Goal: Task Accomplishment & Management: Use online tool/utility

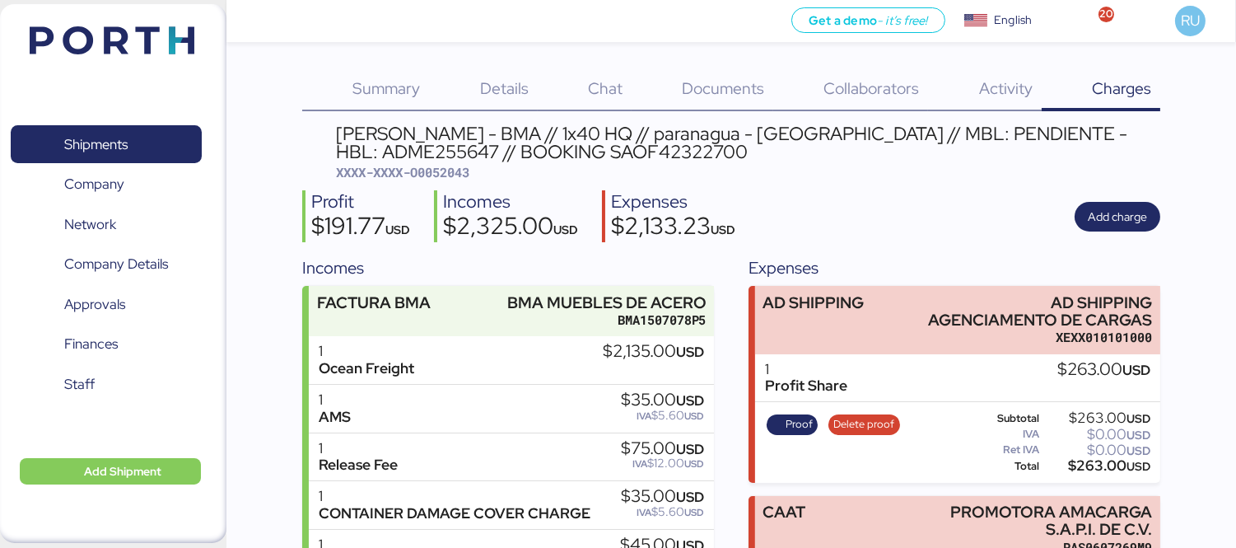
click at [140, 28] on img at bounding box center [112, 40] width 165 height 28
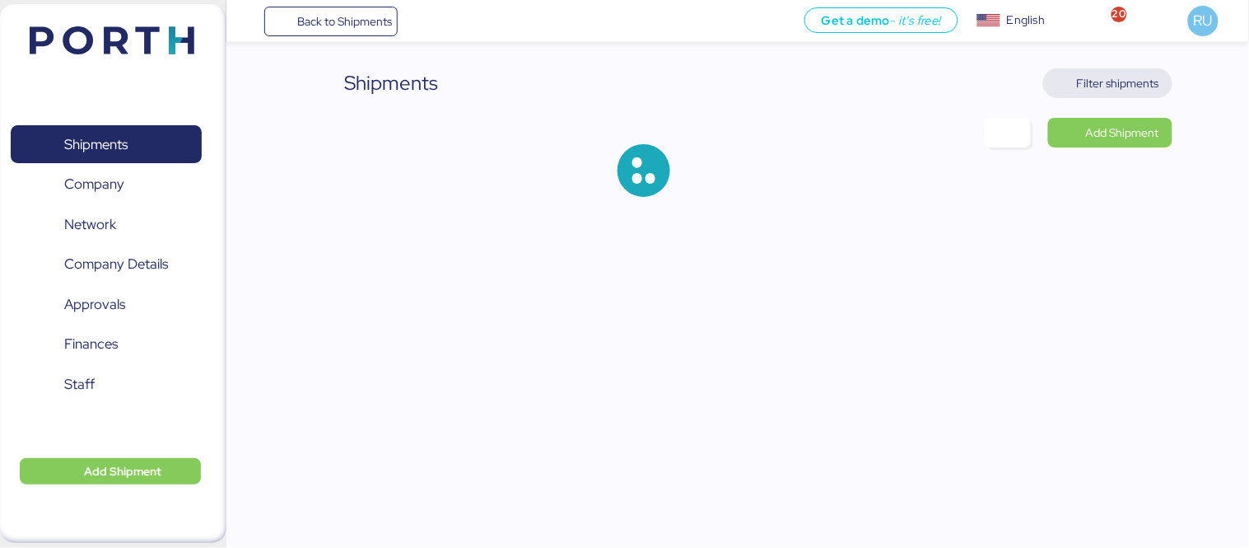
click at [1085, 89] on span "Filter shipments" at bounding box center [1118, 83] width 82 height 20
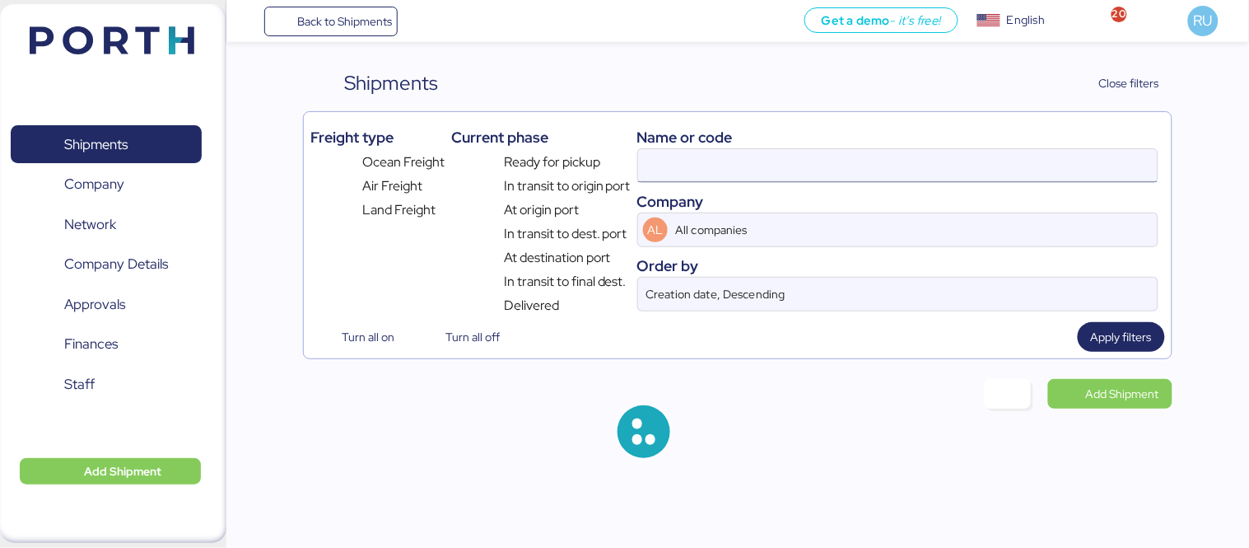
click at [936, 176] on input at bounding box center [898, 165] width 520 height 33
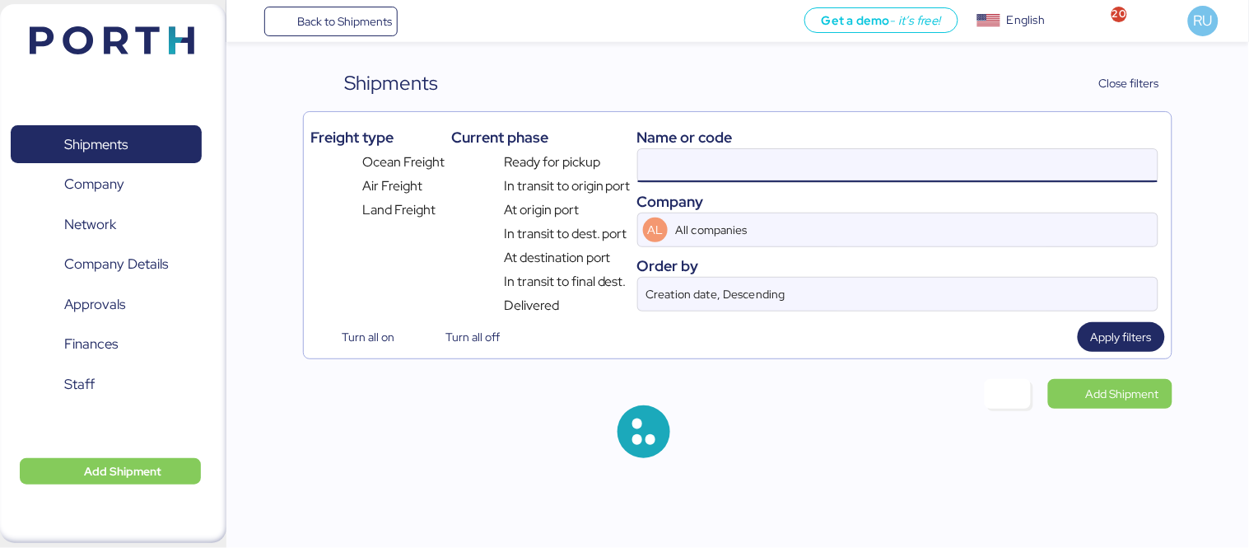
paste input "O0052069"
type input "O0052069"
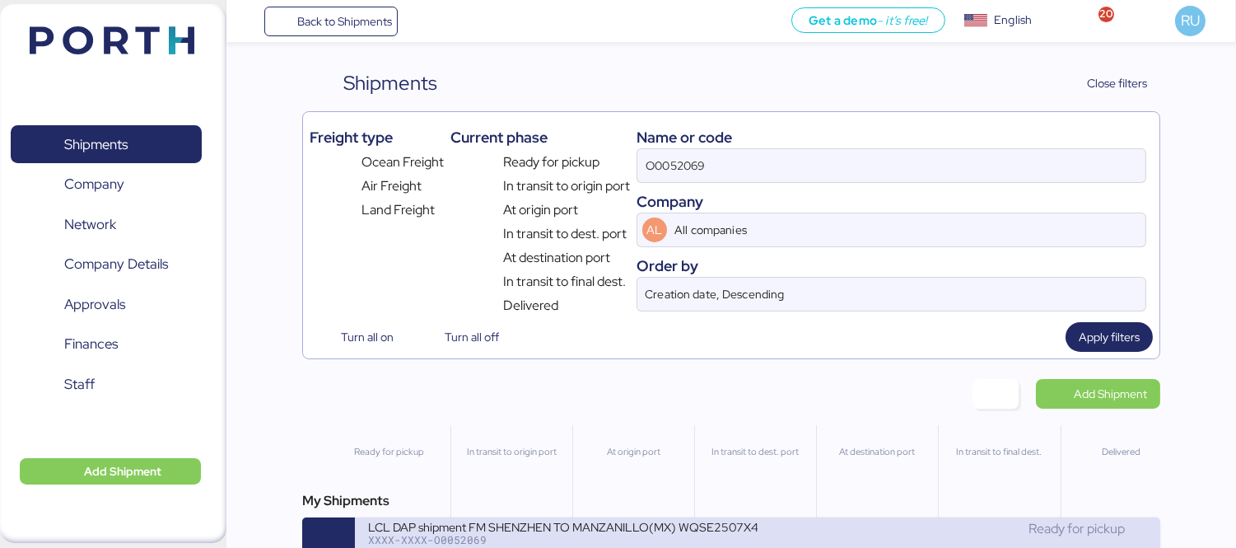
click at [824, 534] on div "Ready for pickup" at bounding box center [953, 529] width 390 height 20
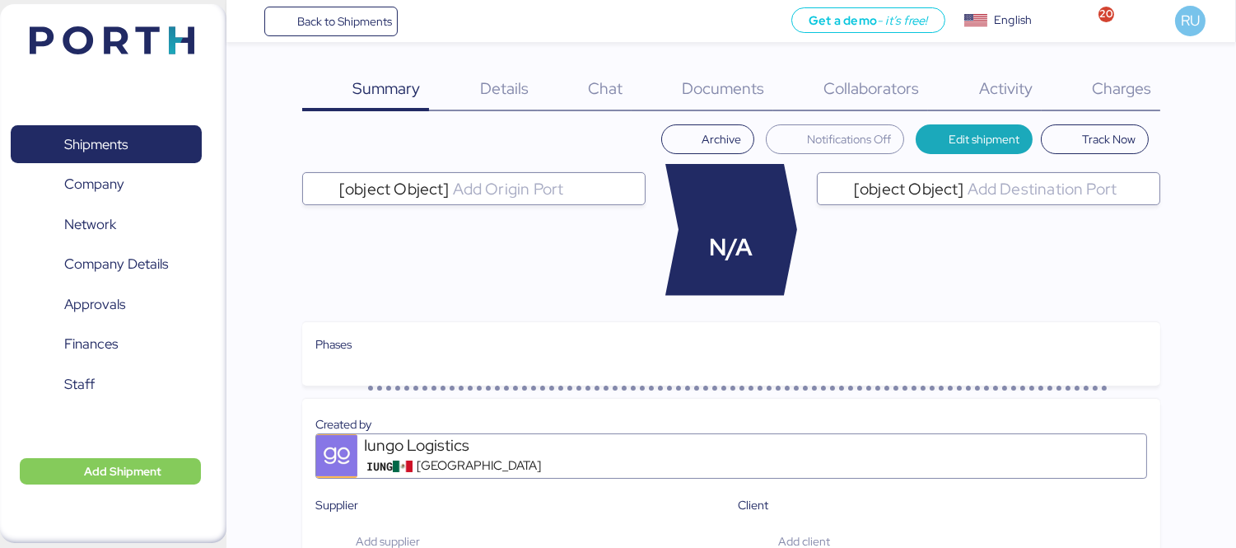
click at [1157, 108] on div "Charges 0" at bounding box center [1101, 89] width 119 height 43
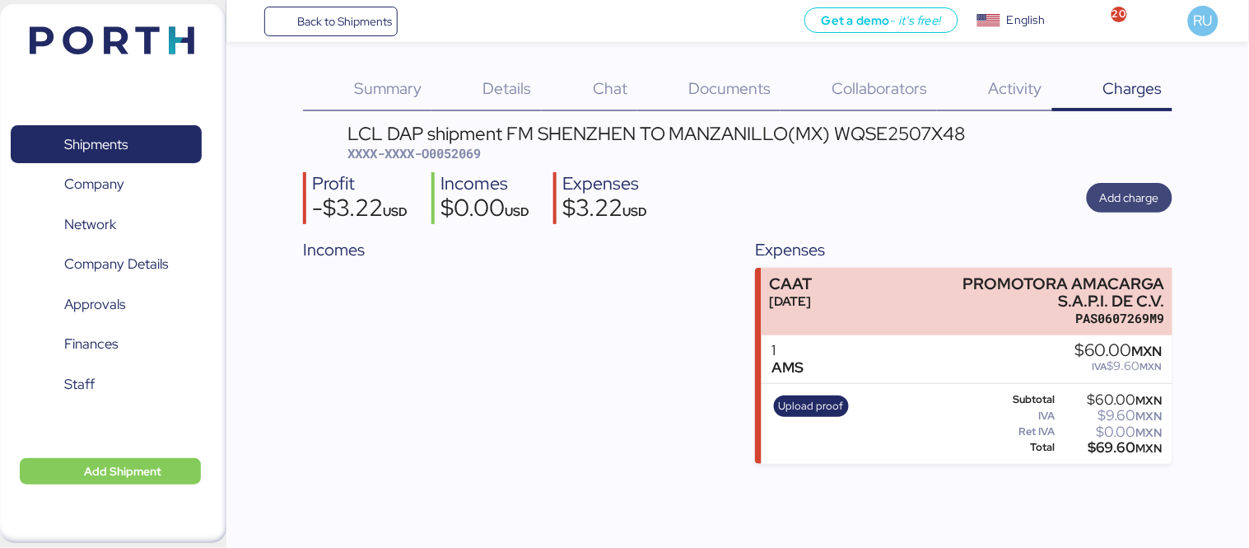
click at [1101, 196] on span "Add charge" at bounding box center [1129, 198] width 59 height 20
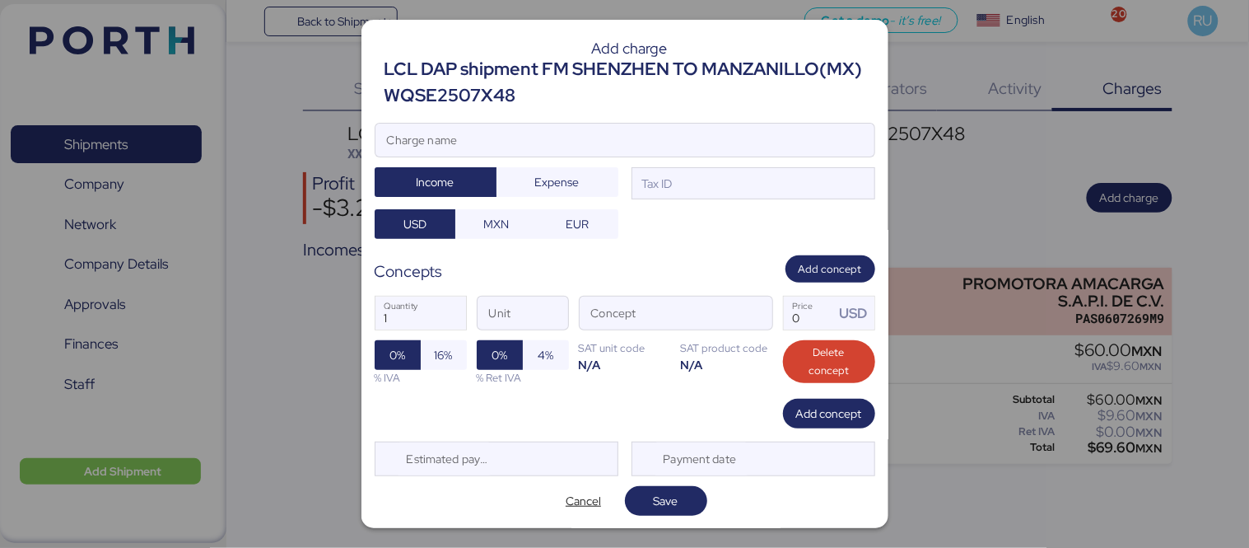
click at [735, 120] on div "Add charge LCL DAP shipment FM SHENZHEN TO MANZANILLO(MX) WQSE2507X48 Charge na…" at bounding box center [625, 274] width 527 height 508
click at [740, 125] on input "Charge name" at bounding box center [625, 140] width 499 height 33
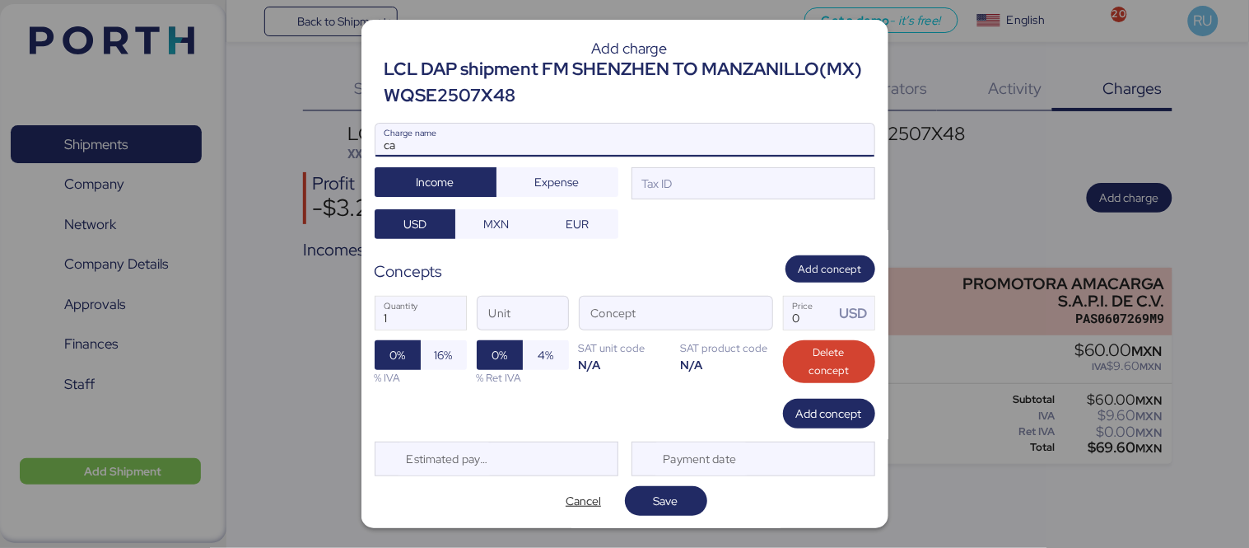
type input "c"
type input "[PERSON_NAME] terrestre"
click at [588, 188] on span "Expense" at bounding box center [558, 181] width 96 height 23
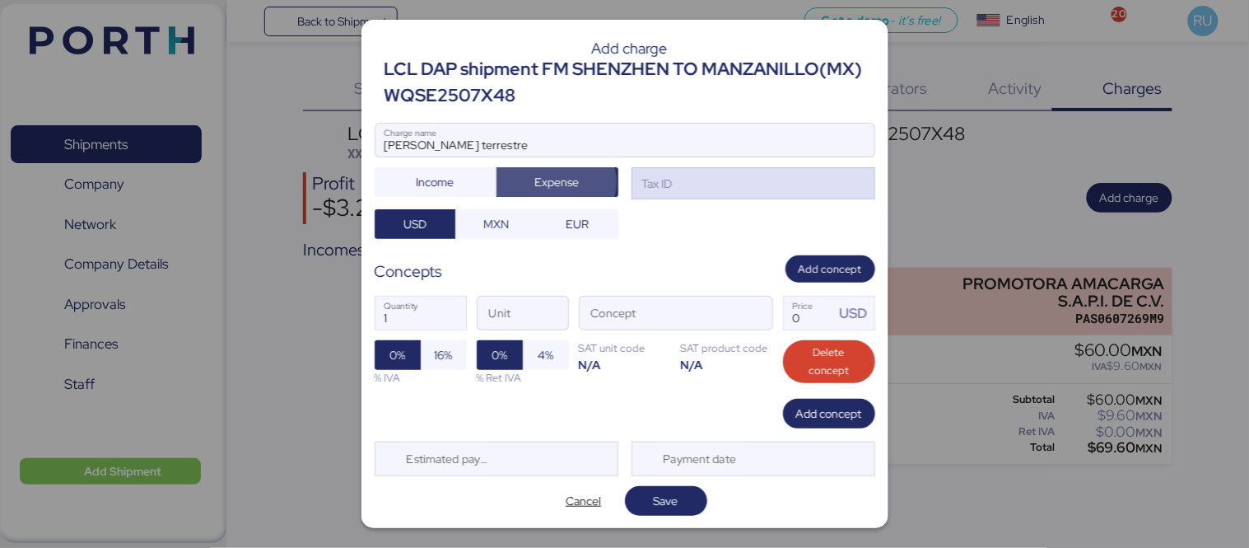
click at [679, 186] on div "Tax ID" at bounding box center [754, 183] width 244 height 33
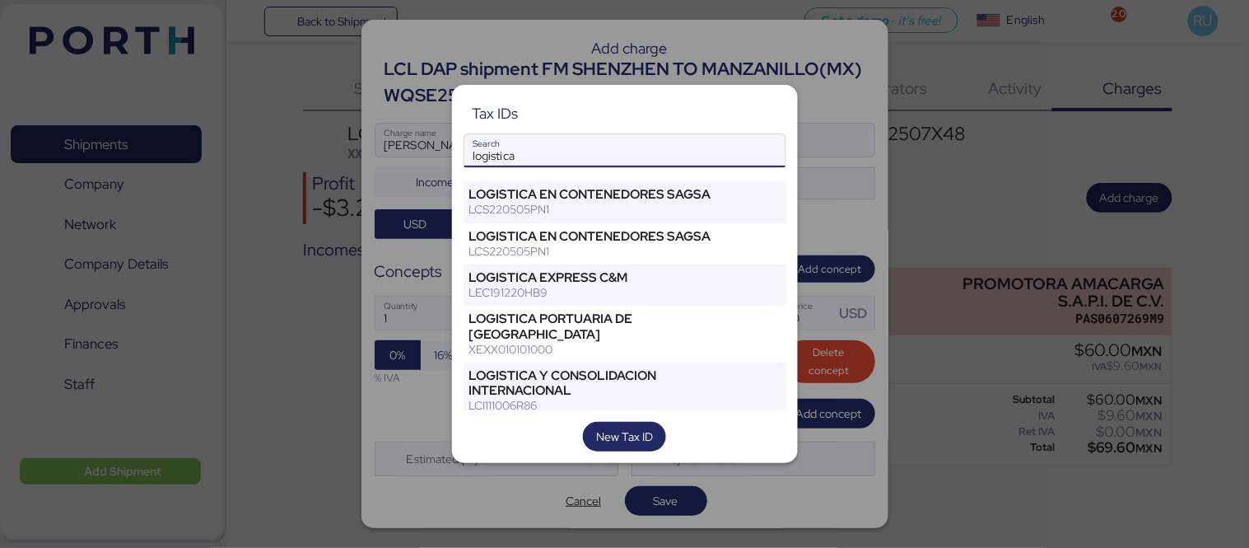
scroll to position [376, 0]
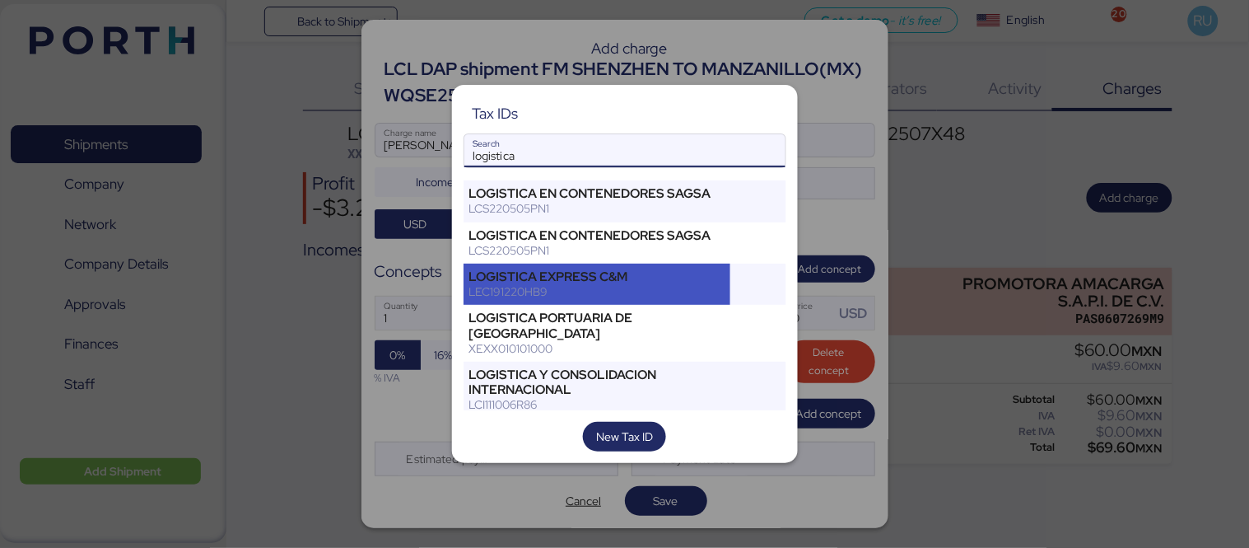
type input "logistica"
click at [545, 284] on div "LOGISTICA EXPRESS C&M" at bounding box center [597, 276] width 256 height 15
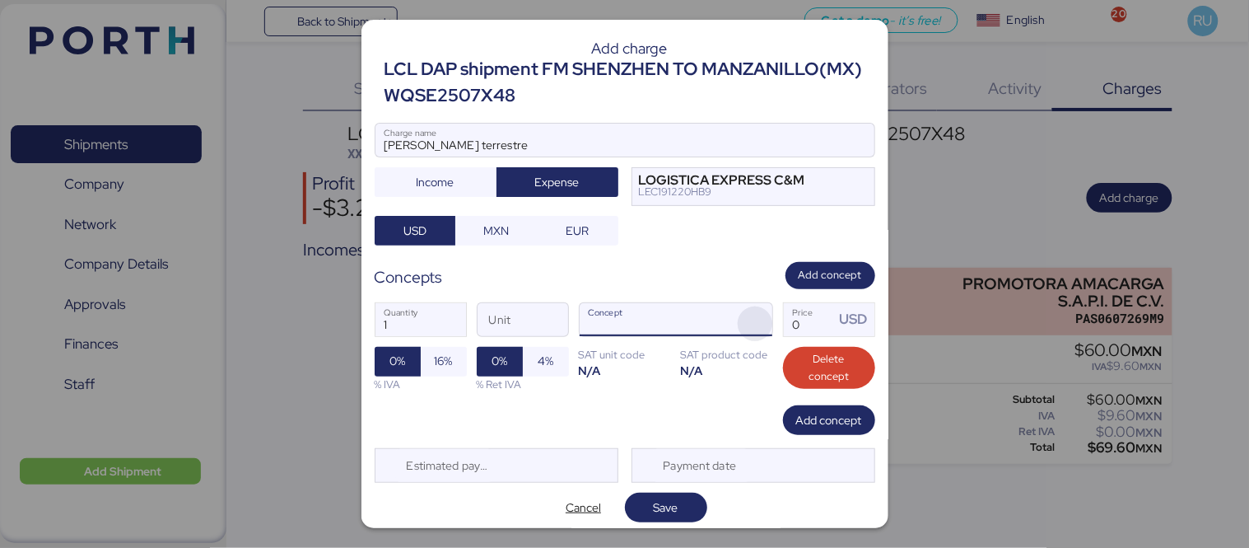
click at [738, 323] on span "button" at bounding box center [755, 323] width 35 height 35
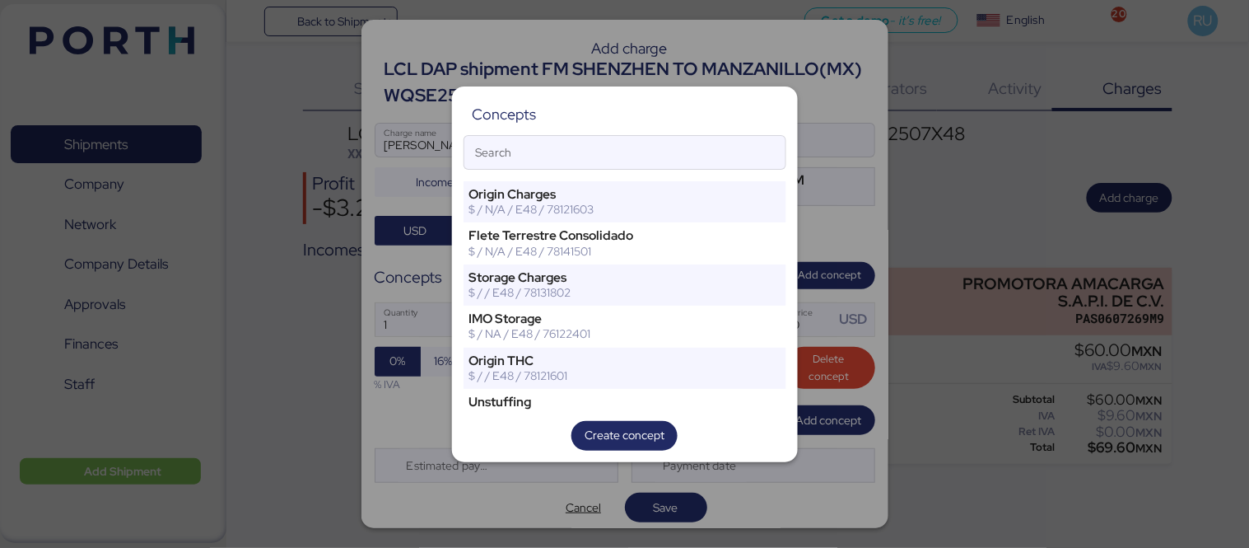
click at [416, 264] on div at bounding box center [624, 274] width 1249 height 548
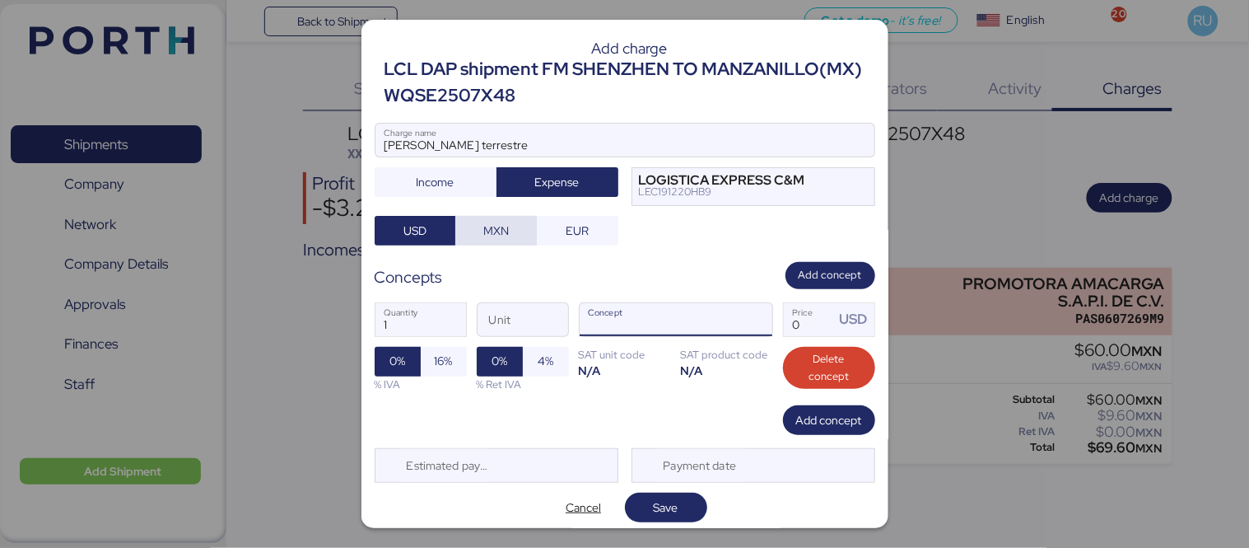
click at [474, 244] on span "MXN" at bounding box center [496, 231] width 82 height 30
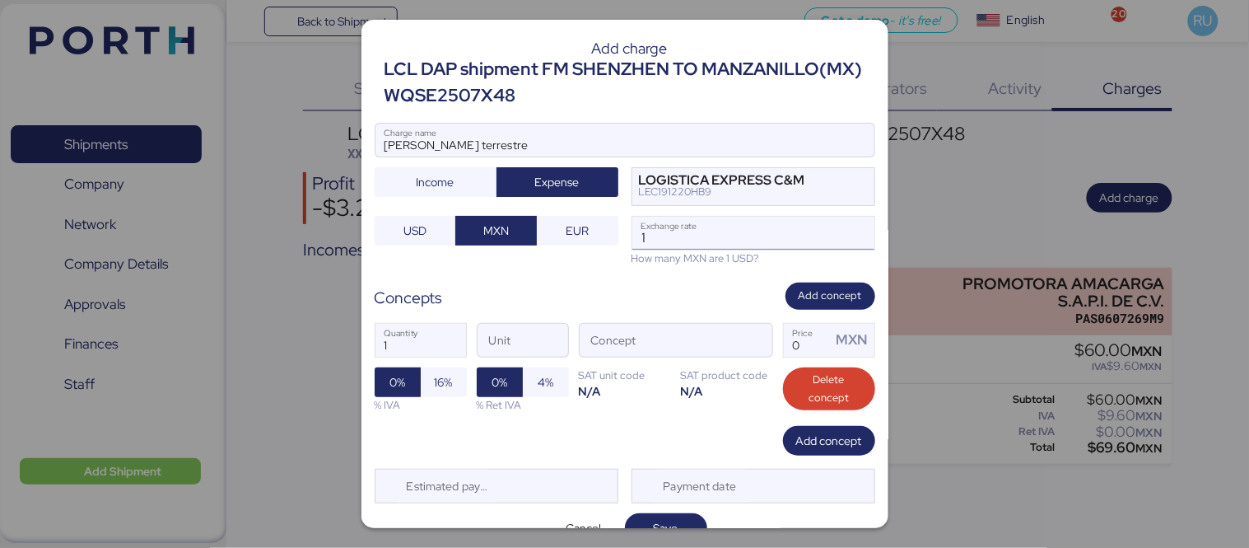
click at [667, 225] on input "1" at bounding box center [754, 233] width 242 height 33
type input "18.44"
click at [756, 338] on span "button" at bounding box center [755, 344] width 35 height 35
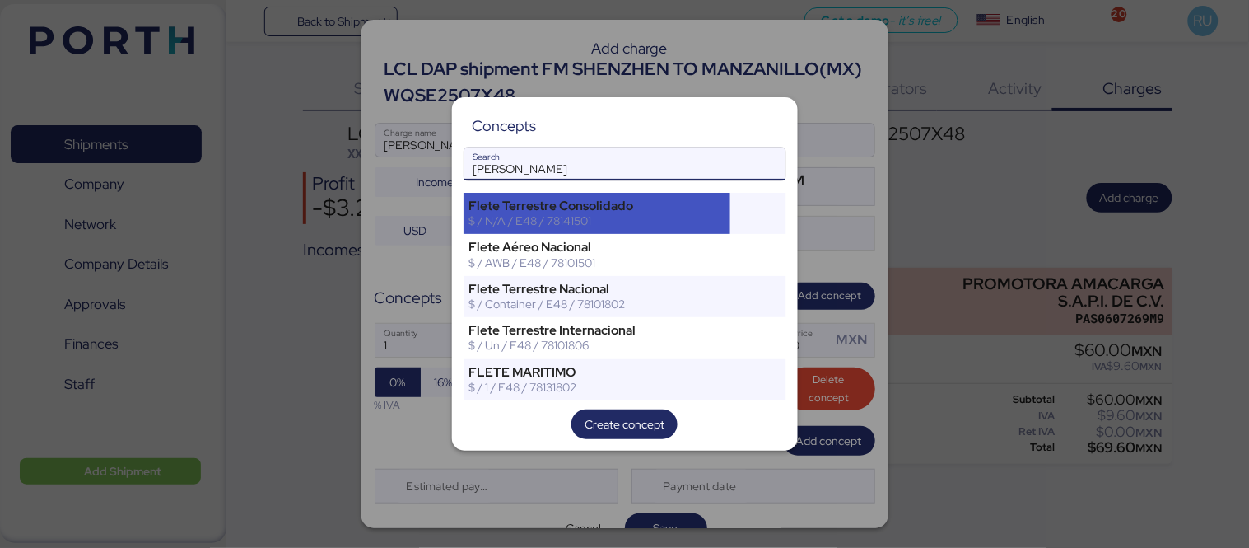
type input "[PERSON_NAME]"
click at [618, 221] on div "$ / N/A / E48 / 78141501" at bounding box center [597, 220] width 256 height 15
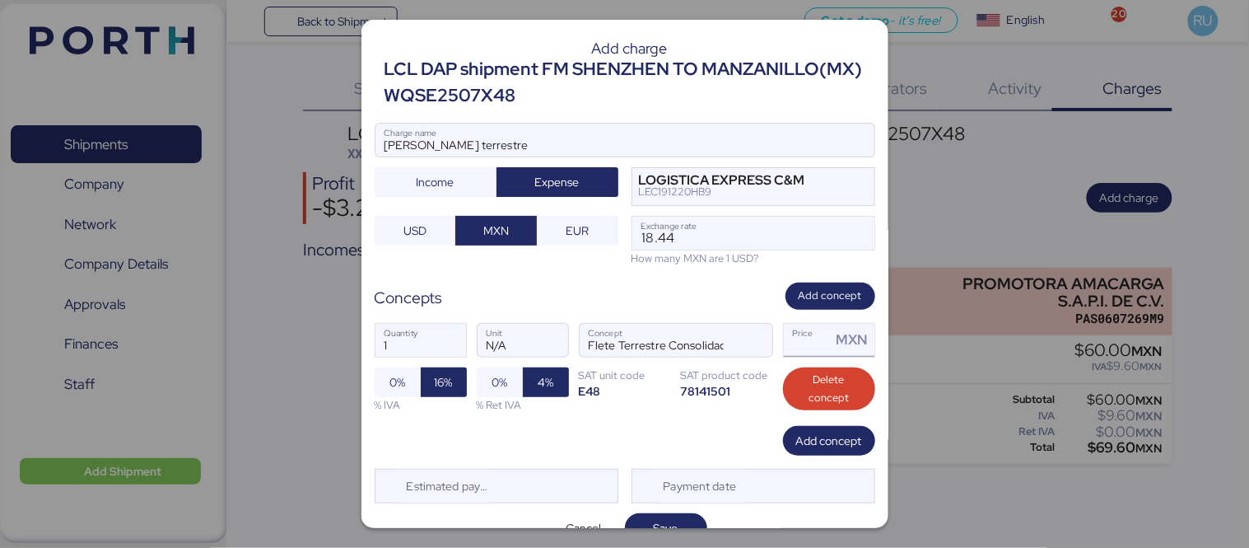
click at [799, 350] on input "Price MXN" at bounding box center [808, 340] width 48 height 33
type input "0"
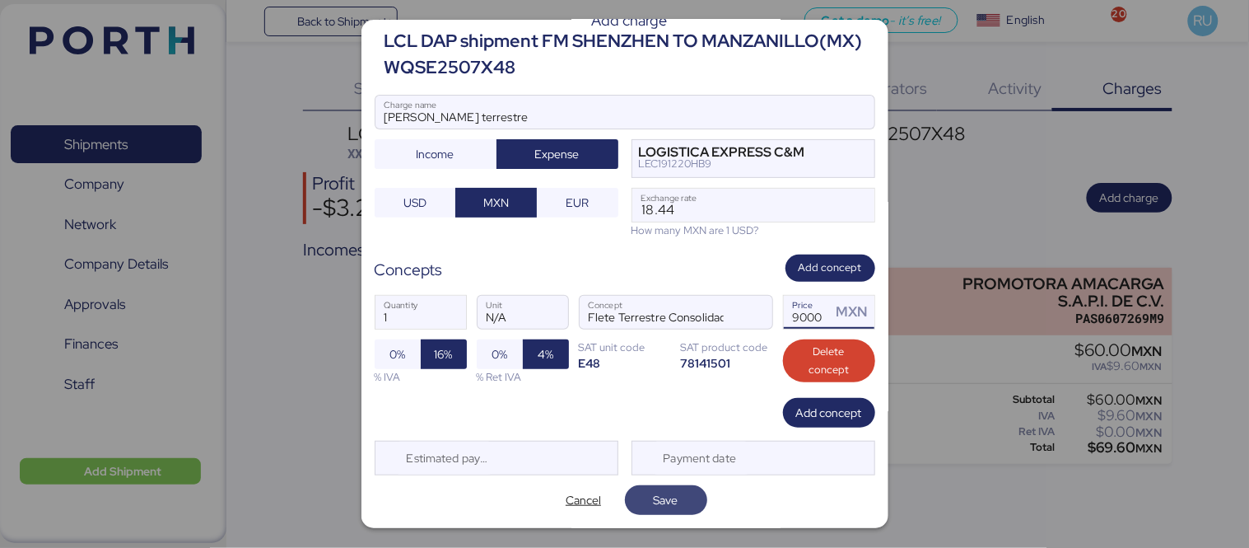
type input "19000"
click at [680, 498] on span "Save" at bounding box center [666, 499] width 56 height 23
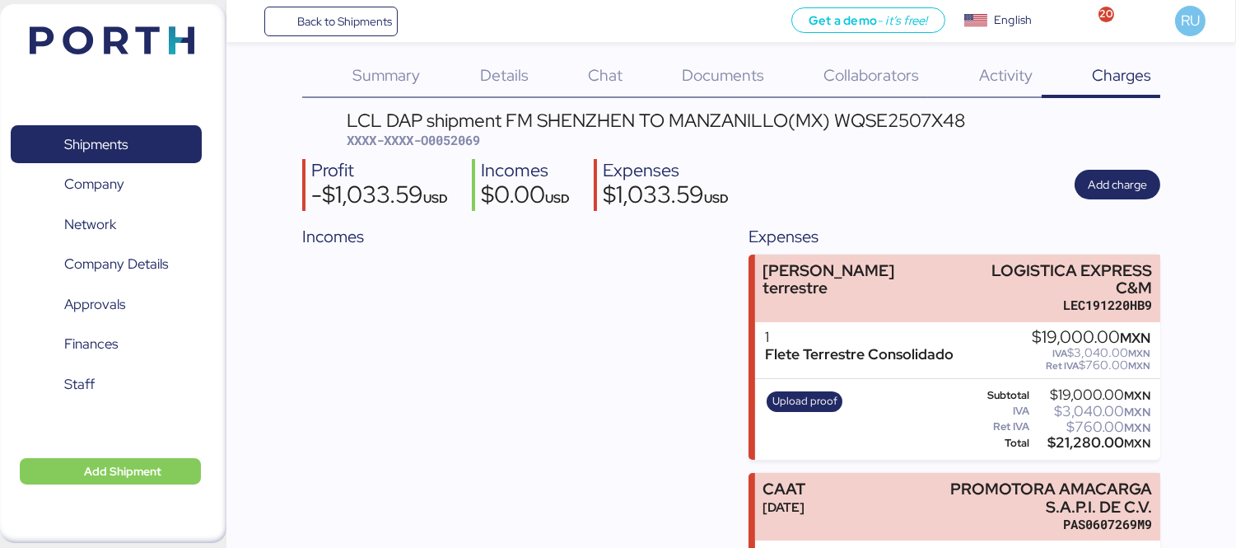
scroll to position [128, 0]
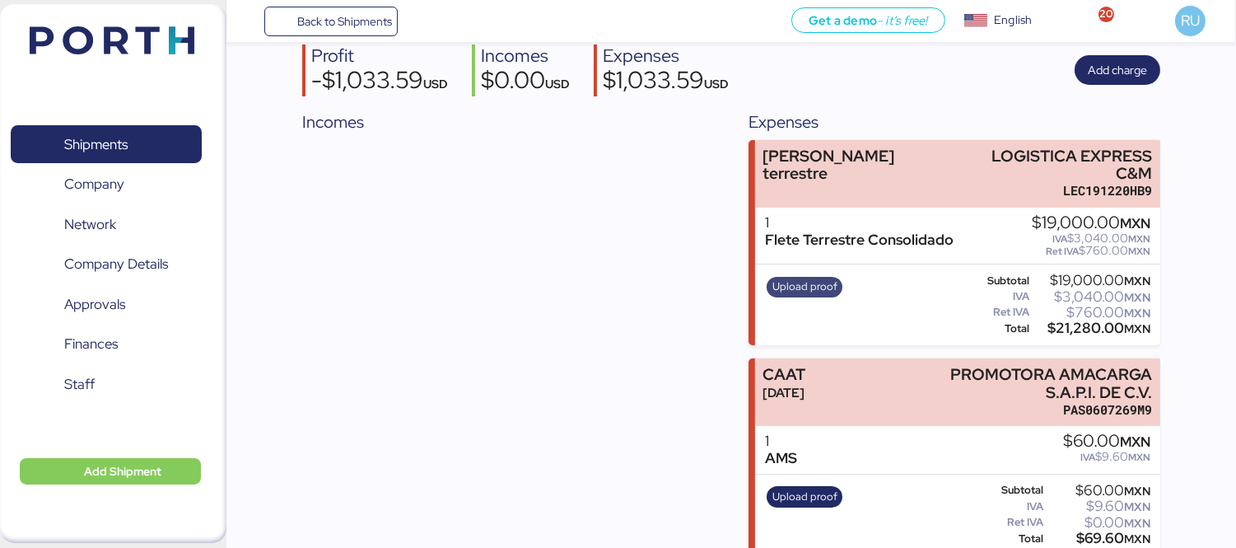
click at [793, 278] on span "Upload proof" at bounding box center [805, 287] width 65 height 18
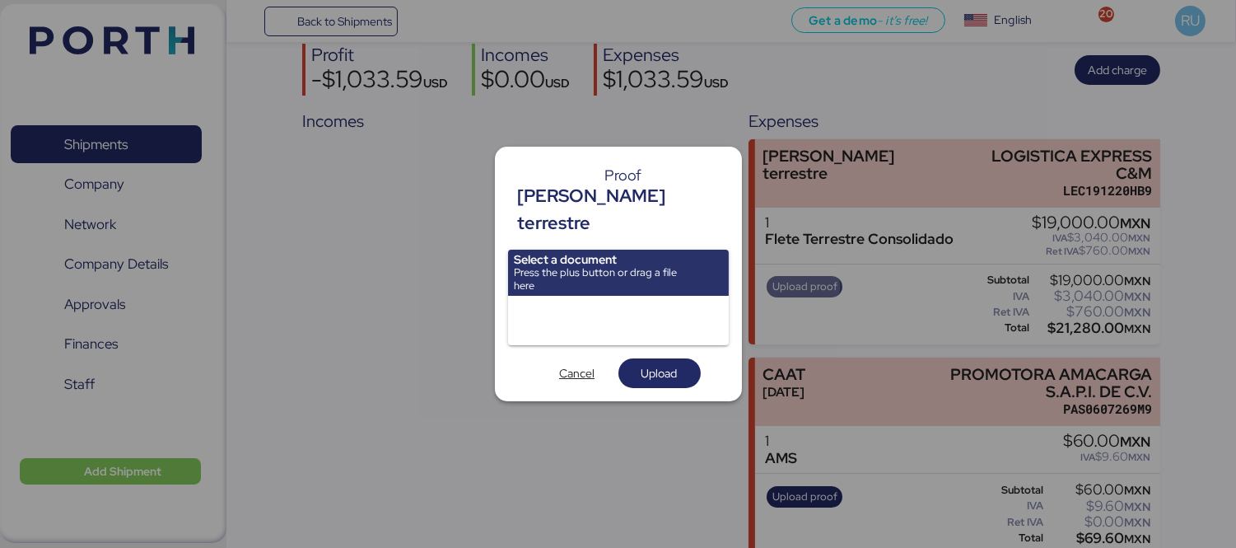
scroll to position [0, 0]
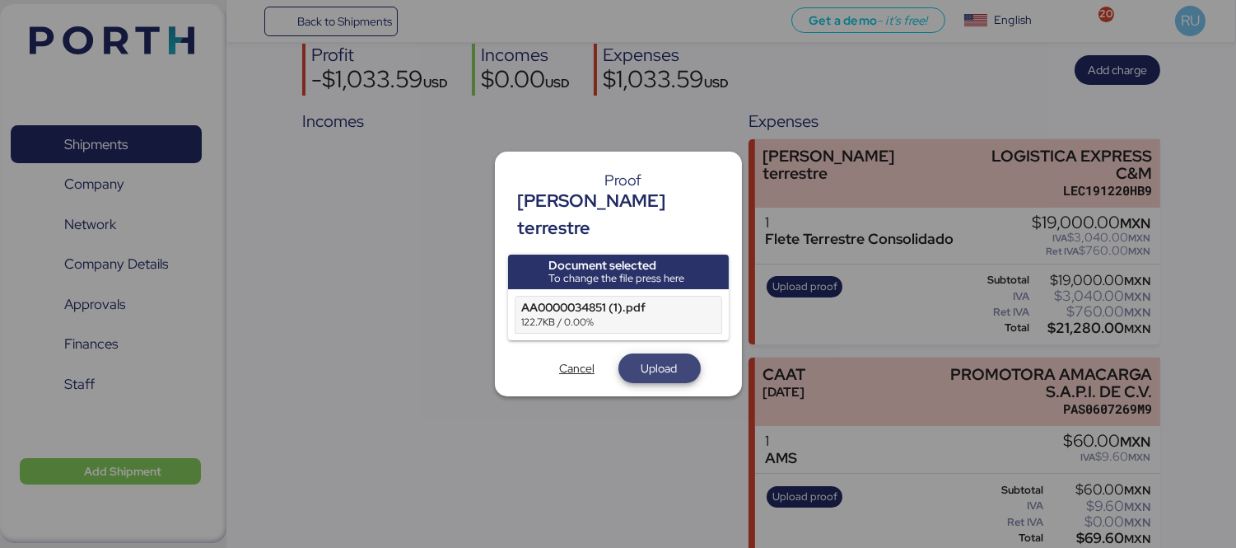
click at [661, 358] on span "Upload" at bounding box center [660, 368] width 36 height 20
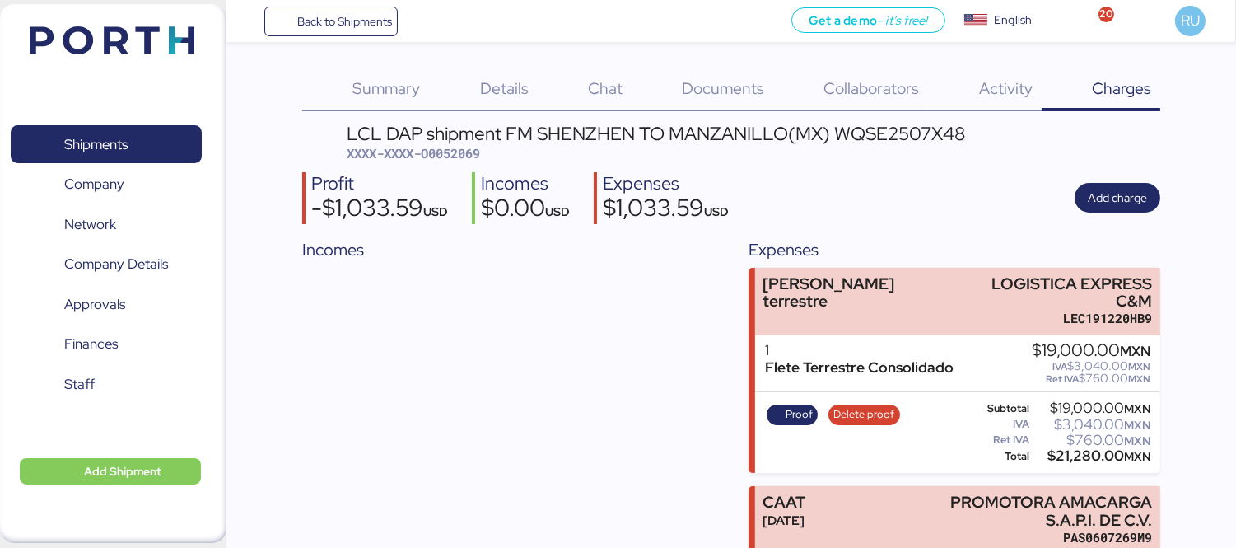
click at [453, 152] on span "XXXX-XXXX-O0052069" at bounding box center [413, 153] width 133 height 16
copy span "O0052069"
click at [1128, 165] on div "LCL DAP shipment FM SHENZHEN TO MANZANILLO(MX) WQSE2507X48 XXXX-XXXX-O0052069 P…" at bounding box center [731, 403] width 858 height 558
